Goal: Transaction & Acquisition: Download file/media

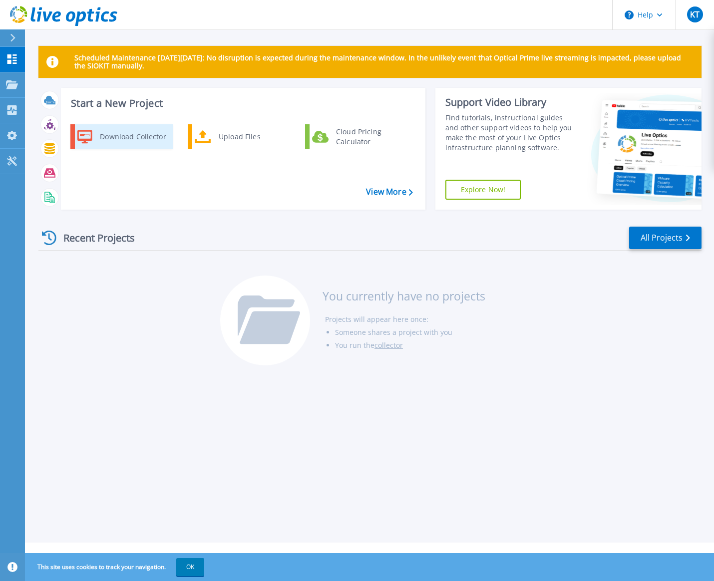
click at [123, 137] on div "Download Collector" at bounding box center [132, 137] width 75 height 20
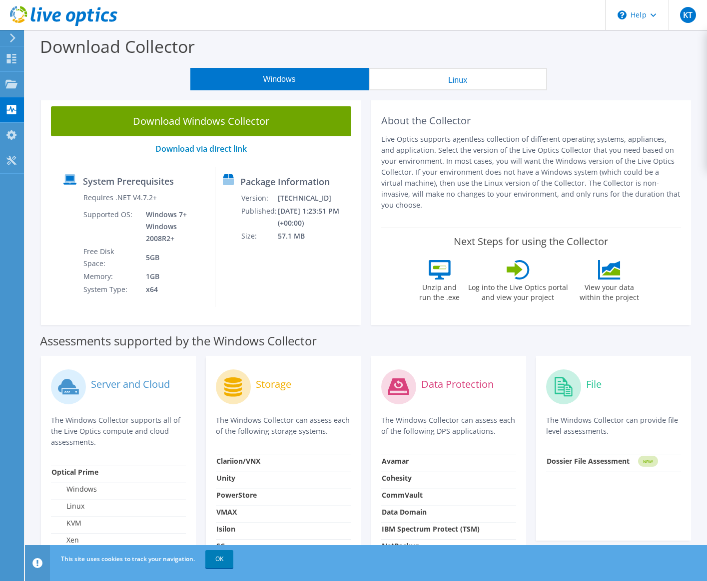
click at [234, 119] on link "Download Windows Collector" at bounding box center [201, 121] width 300 height 30
click at [454, 167] on p "Live Optics supports agentless collection of different operating systems, appli…" at bounding box center [531, 172] width 300 height 77
drag, startPoint x: 454, startPoint y: 167, endPoint x: 416, endPoint y: 168, distance: 37.5
click at [416, 168] on p "Live Optics supports agentless collection of different operating systems, appli…" at bounding box center [531, 172] width 300 height 77
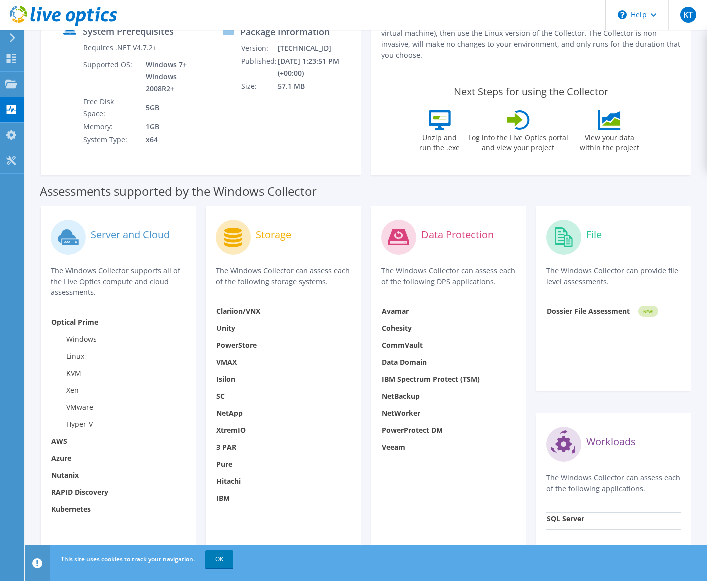
scroll to position [200, 0]
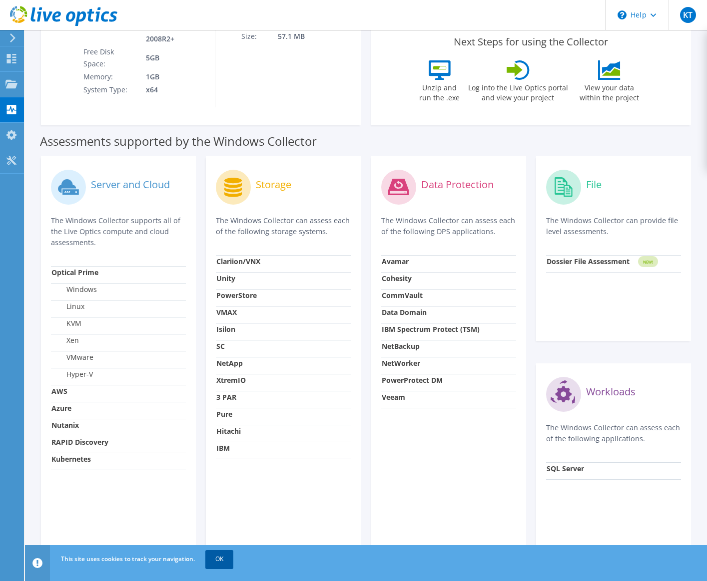
click at [223, 553] on link "OK" at bounding box center [219, 559] width 28 height 18
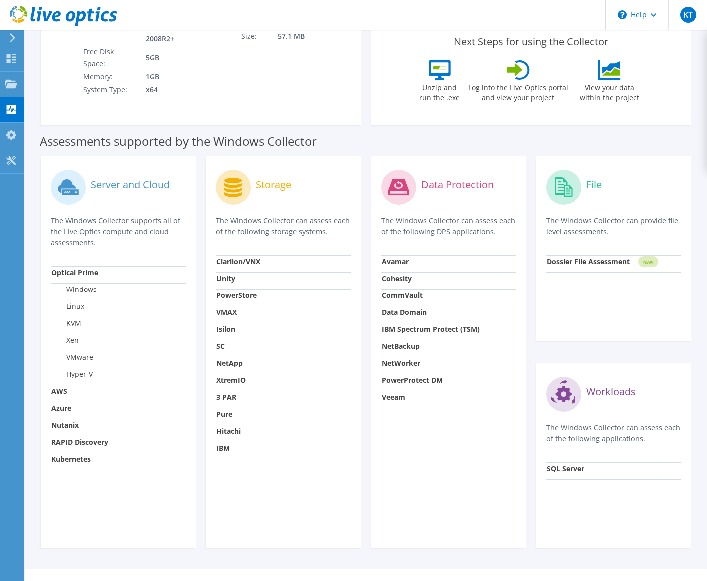
scroll to position [0, 0]
